Goal: Navigation & Orientation: Find specific page/section

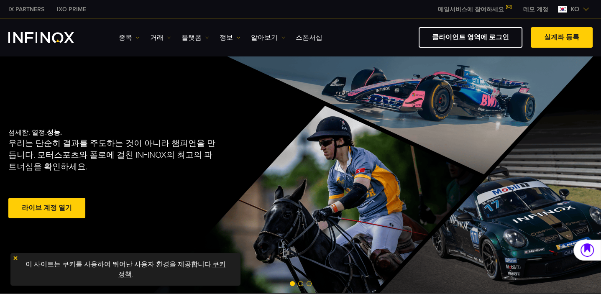
click at [46, 33] on img "INFINOX Logo" at bounding box center [41, 37] width 66 height 11
click at [17, 258] on img at bounding box center [16, 258] width 6 height 6
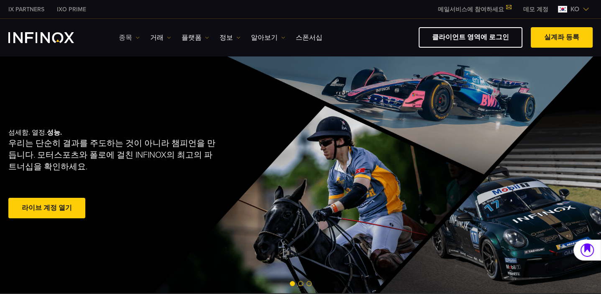
click at [130, 33] on link "종목" at bounding box center [129, 38] width 21 height 10
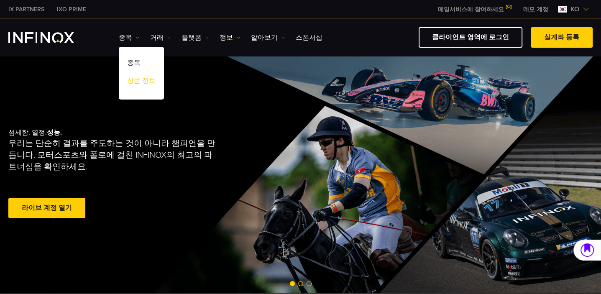
click at [138, 79] on link "상품 정보" at bounding box center [141, 82] width 45 height 18
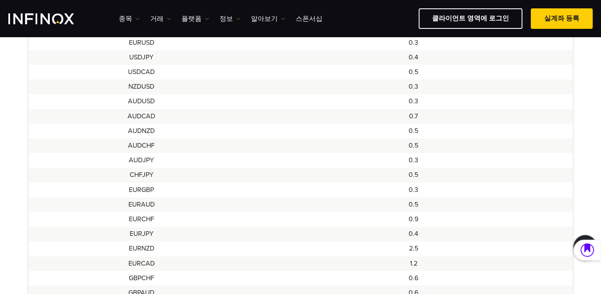
scroll to position [181, 0]
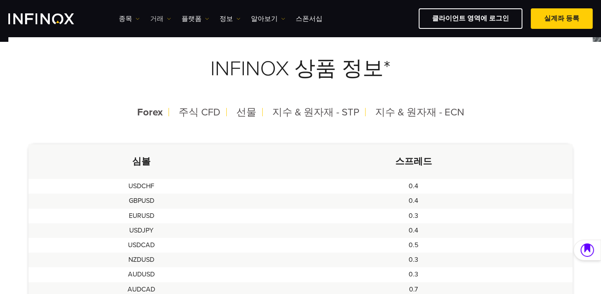
click at [161, 15] on link "거래" at bounding box center [160, 19] width 21 height 10
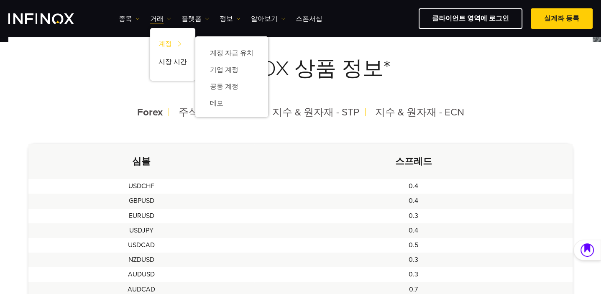
click at [162, 42] on link "계정" at bounding box center [172, 45] width 45 height 18
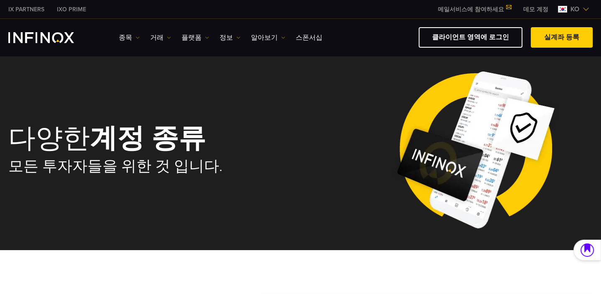
click at [490, 42] on link "클라이언트 영역에 로그인" at bounding box center [471, 37] width 104 height 21
